Goal: Navigation & Orientation: Go to known website

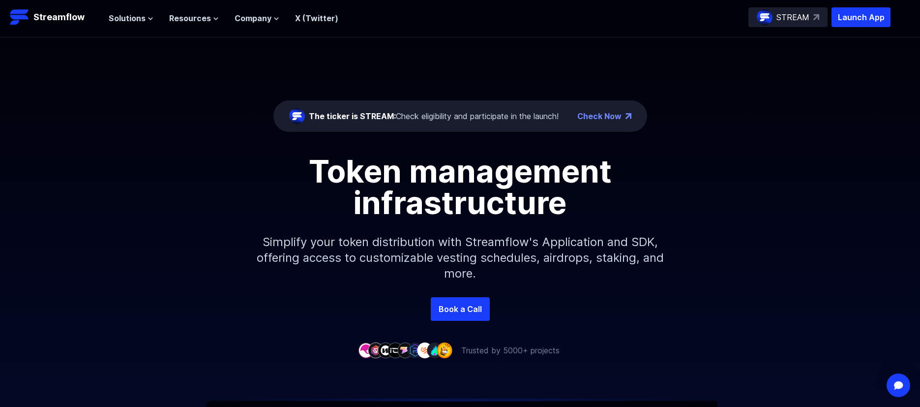
scroll to position [1, 0]
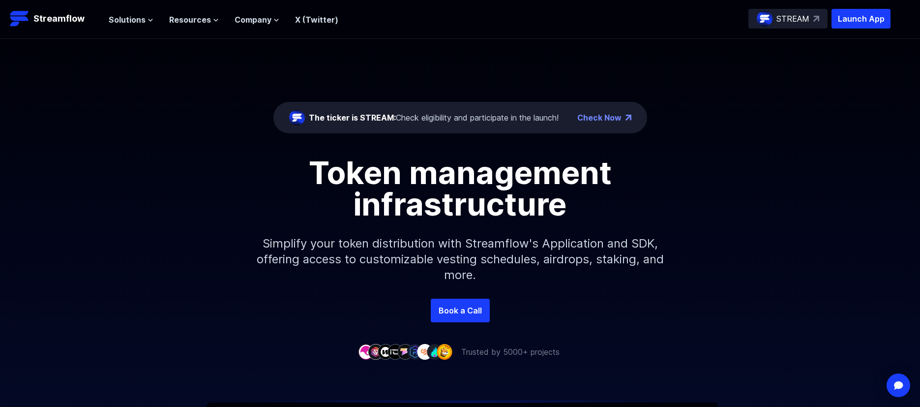
click at [786, 22] on p "STREAM" at bounding box center [793, 19] width 33 height 12
click at [132, 16] on span "Solutions" at bounding box center [127, 20] width 37 height 12
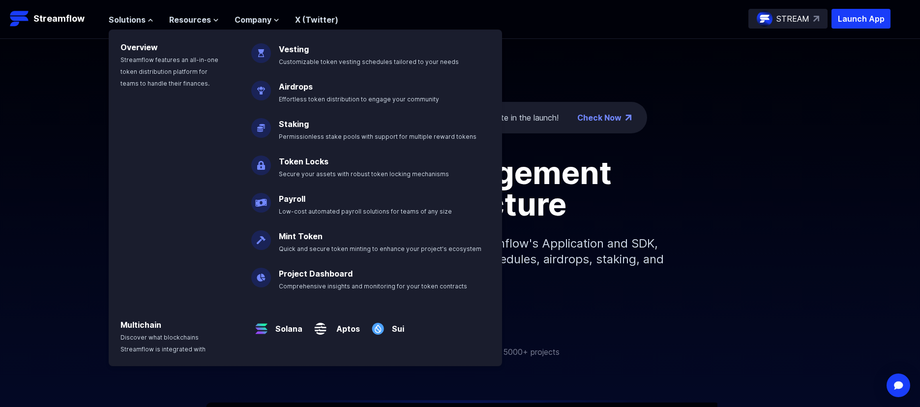
click at [310, 53] on p "Vesting Customizable token vesting schedules tailored to your needs" at bounding box center [376, 50] width 206 height 31
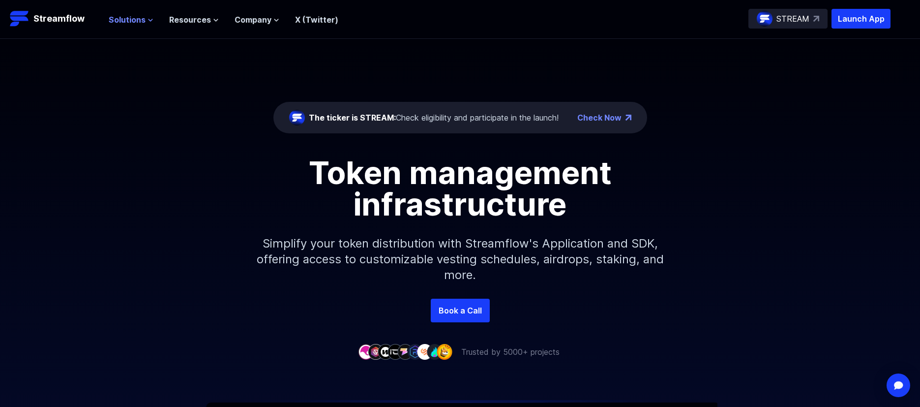
click at [135, 21] on span "Solutions" at bounding box center [127, 20] width 37 height 12
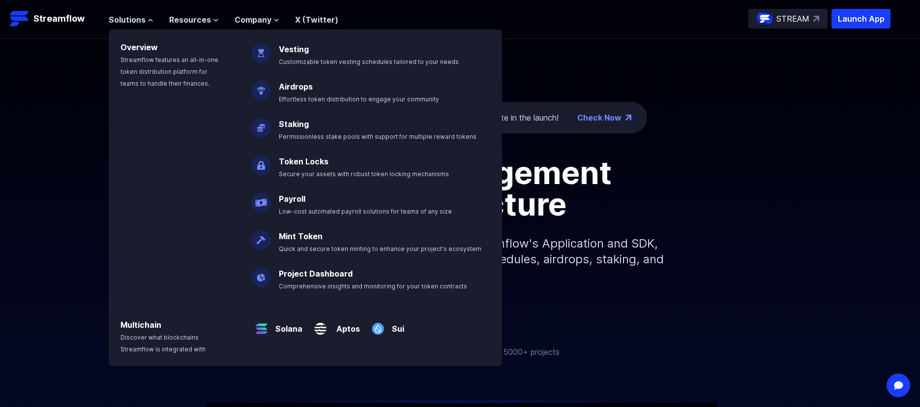
click at [281, 48] on link "Vesting" at bounding box center [294, 49] width 30 height 10
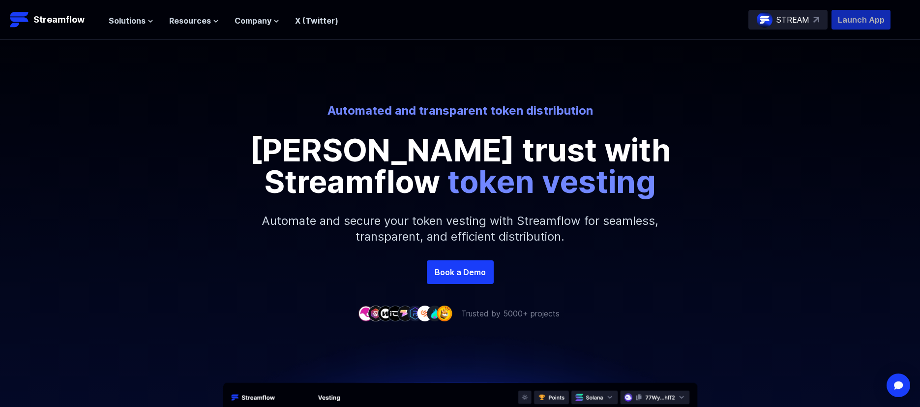
click at [848, 19] on p "Launch App" at bounding box center [861, 20] width 59 height 20
